Goal: Feedback & Contribution: Contribute content

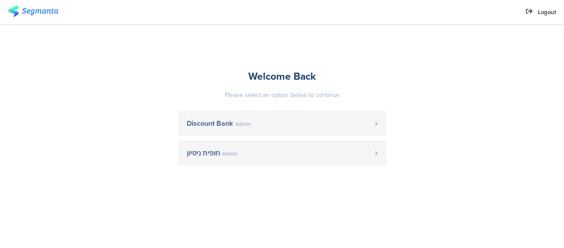
click at [212, 120] on span "Discount Bank" at bounding box center [210, 123] width 47 height 7
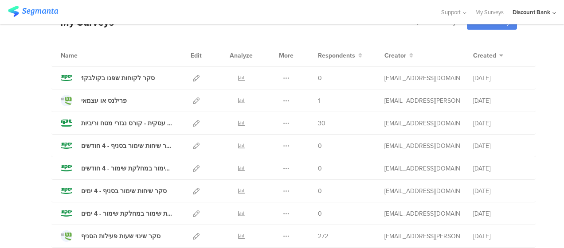
scroll to position [73, 0]
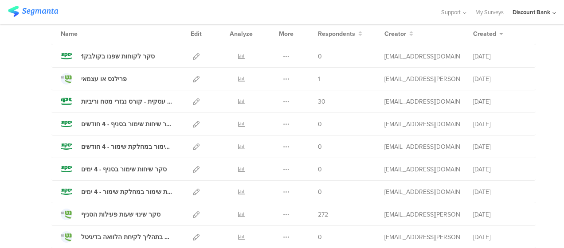
click at [238, 212] on icon at bounding box center [241, 214] width 7 height 7
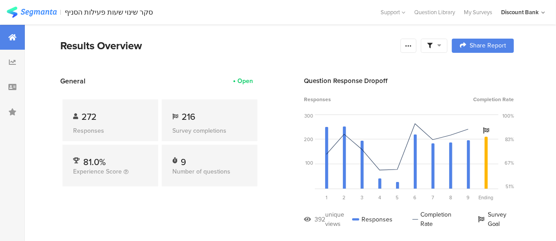
click at [477, 14] on div "My Surveys" at bounding box center [478, 12] width 37 height 8
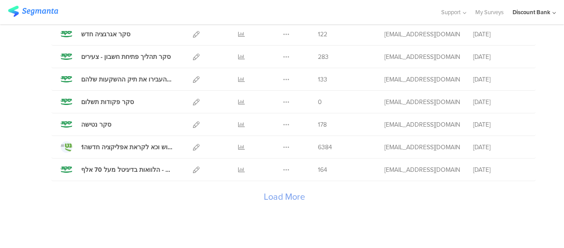
scroll to position [1069, 0]
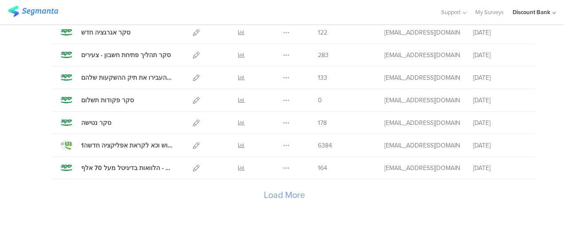
click at [286, 197] on div "Load More" at bounding box center [283, 197] width 465 height 35
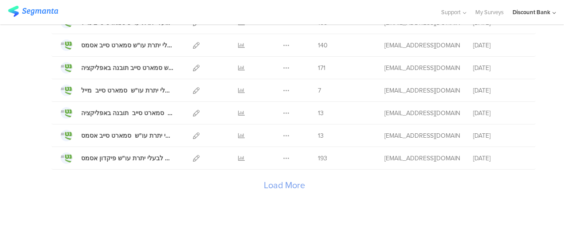
scroll to position [2220, 0]
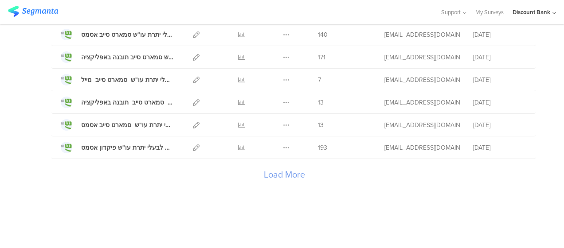
click at [297, 173] on div "Load More" at bounding box center [283, 176] width 465 height 35
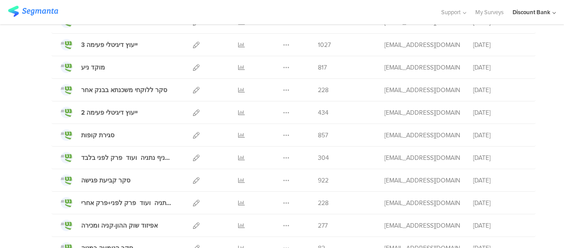
scroll to position [2644, 0]
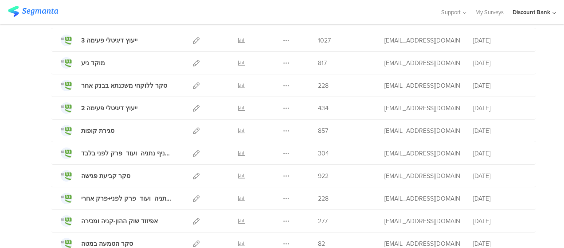
click at [238, 131] on icon at bounding box center [241, 131] width 7 height 7
click at [238, 176] on icon at bounding box center [241, 176] width 7 height 7
click at [193, 130] on icon at bounding box center [196, 131] width 7 height 7
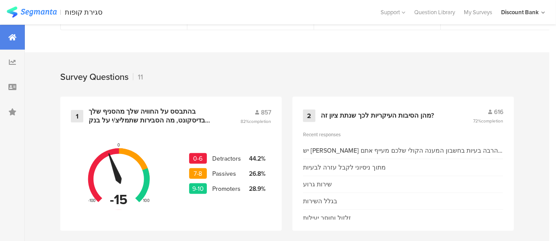
scroll to position [330, 0]
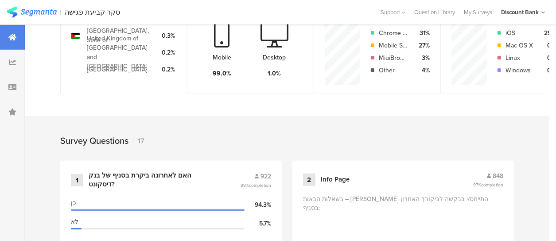
scroll to position [199, 0]
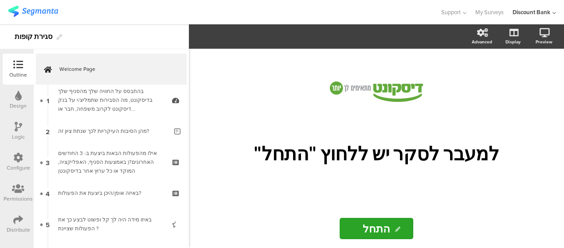
scroll to position [260, 0]
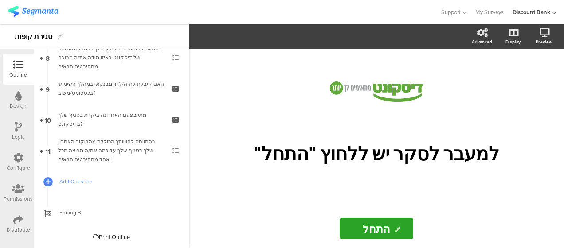
click at [79, 182] on span "Add Question" at bounding box center [115, 181] width 113 height 9
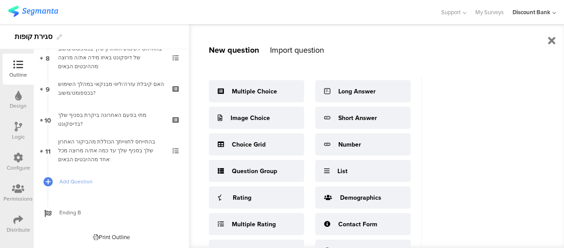
click at [286, 49] on div "Import question" at bounding box center [297, 50] width 54 height 12
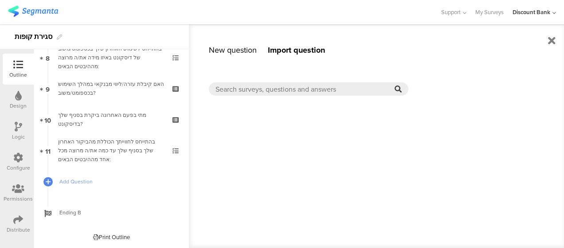
click at [282, 93] on input "text" at bounding box center [304, 89] width 179 height 10
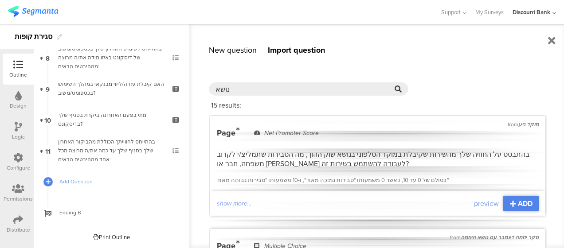
click at [239, 88] on input "נושא" at bounding box center [304, 89] width 179 height 10
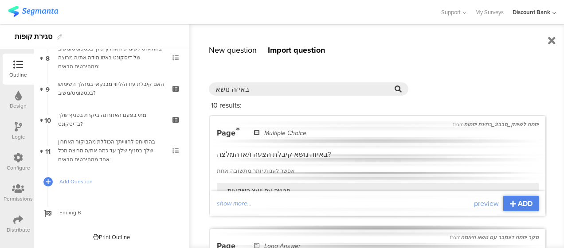
click at [249, 90] on input "באיזה נושא" at bounding box center [304, 89] width 179 height 10
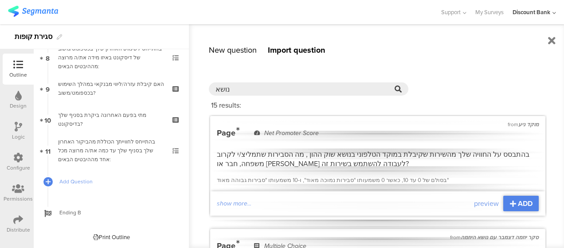
type input "נושא"
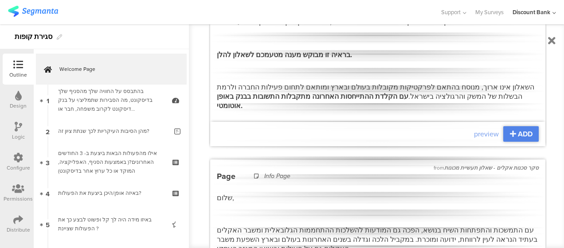
click at [553, 42] on icon at bounding box center [552, 40] width 8 height 11
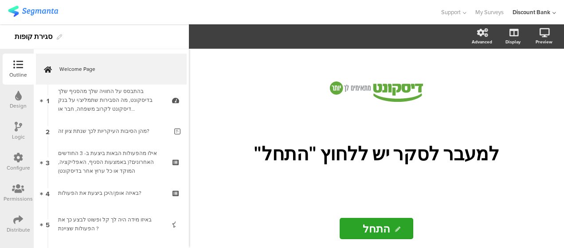
scroll to position [260, 0]
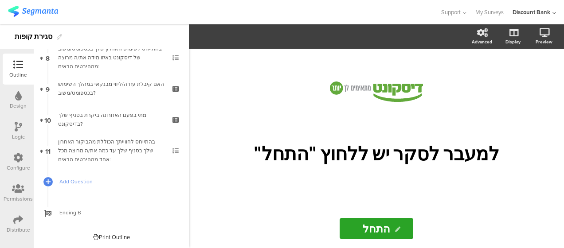
click at [87, 180] on span "Add Question" at bounding box center [115, 181] width 113 height 9
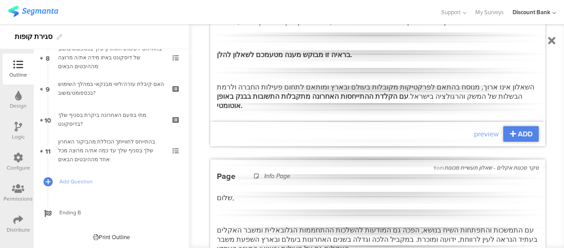
scroll to position [3698, 0]
click at [551, 41] on icon at bounding box center [552, 40] width 8 height 11
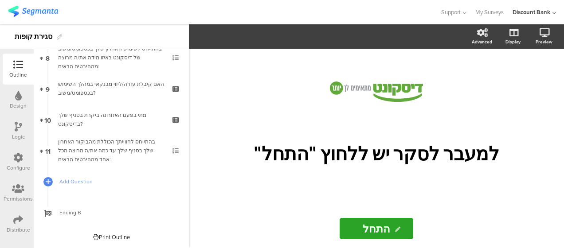
click at [97, 181] on span "Add Question" at bounding box center [115, 181] width 113 height 9
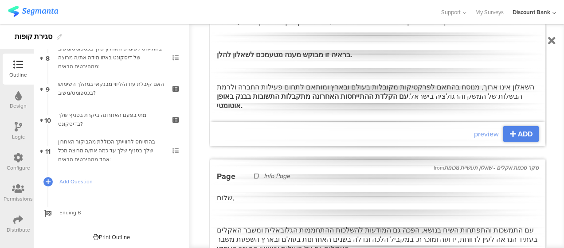
scroll to position [0, 0]
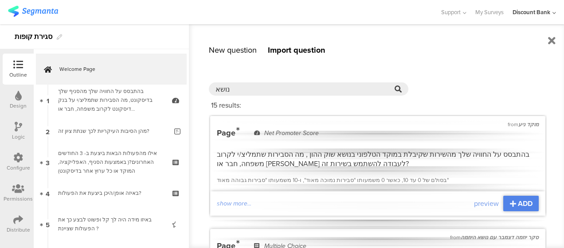
click at [348, 86] on input "נושא" at bounding box center [304, 89] width 179 height 10
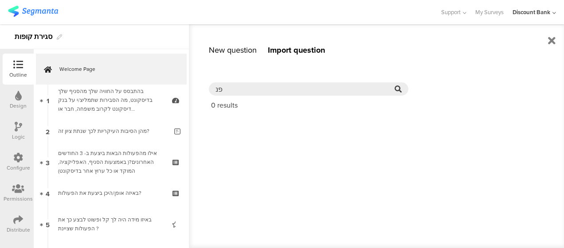
type input "פ"
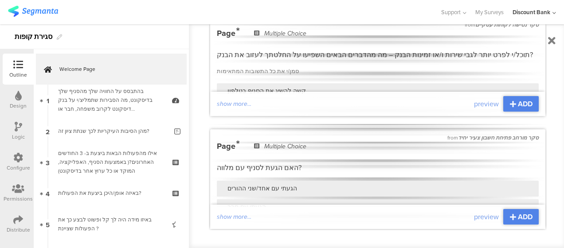
scroll to position [7, 0]
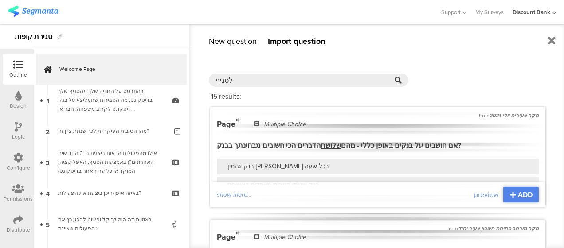
scroll to position [0, 0]
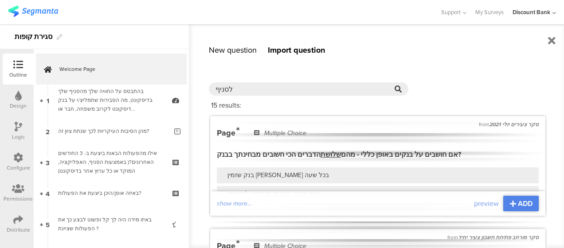
click at [266, 90] on input "לסניף" at bounding box center [304, 89] width 179 height 10
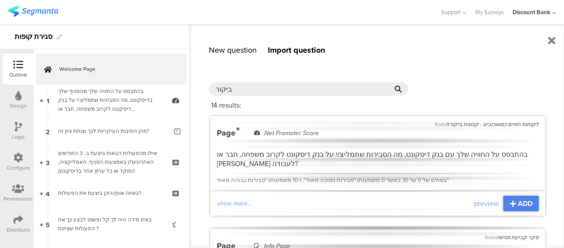
click at [250, 84] on input "ביקור" at bounding box center [304, 89] width 179 height 10
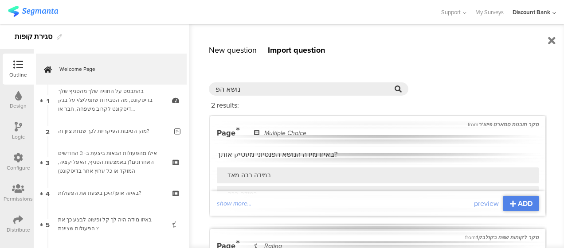
click at [551, 115] on div "נושא הפ 2 result s : from סקר תובנות סמארט פיוצ'ר Page Multiple Choice באיזו מי…" at bounding box center [387, 212] width 356 height 272
click at [248, 90] on input "נושא הפ" at bounding box center [304, 89] width 179 height 10
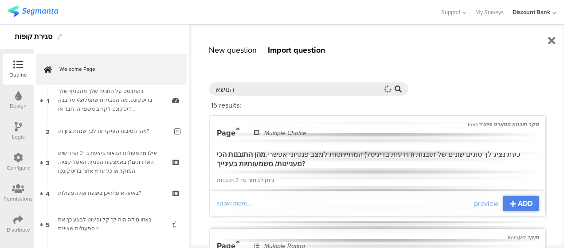
type input "הנושא"
click at [456, 119] on sg-existing-question-result "from סקר תובנות סמארט פיוצ'ר Page Multiple Choice כעת נציג לך סוגים שונים של תו…" at bounding box center [377, 166] width 335 height 100
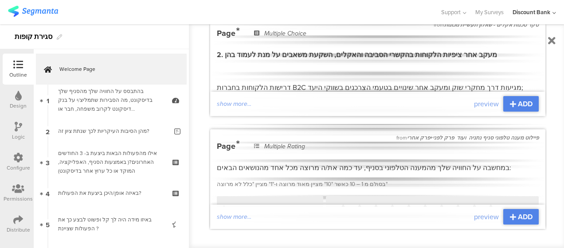
scroll to position [7, 0]
